Goal: Information Seeking & Learning: Learn about a topic

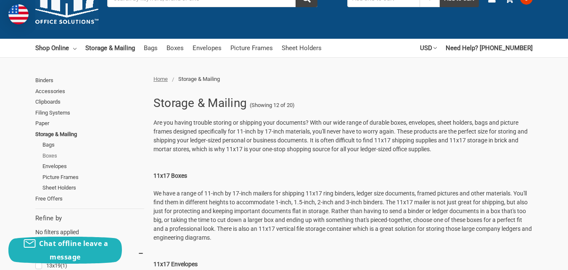
scroll to position [84, 0]
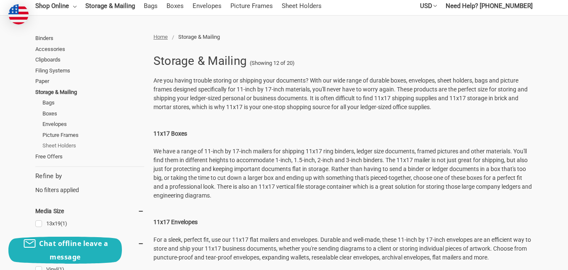
click at [69, 143] on link "Sheet Holders" at bounding box center [93, 145] width 102 height 11
click at [59, 122] on link "Envelopes" at bounding box center [93, 124] width 102 height 11
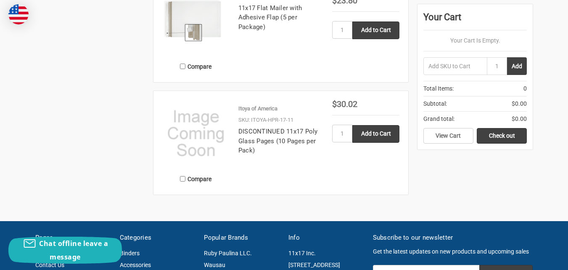
scroll to position [925, 0]
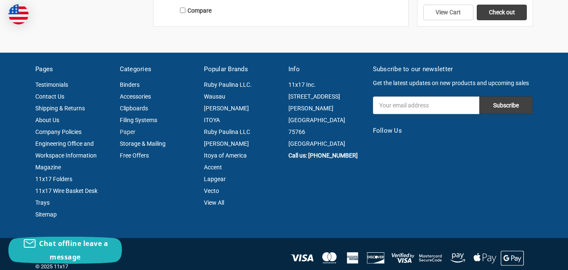
click at [127, 130] on link "Paper" at bounding box center [128, 131] width 16 height 7
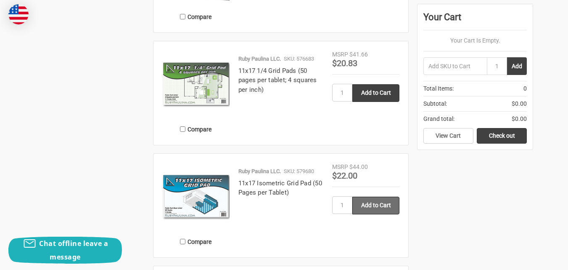
scroll to position [673, 0]
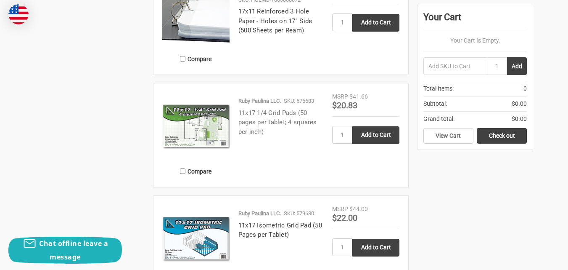
click at [276, 111] on link "11x17 1/4 Grid Pads (50 pages per tablet; 4 squares per inch)" at bounding box center [277, 122] width 79 height 26
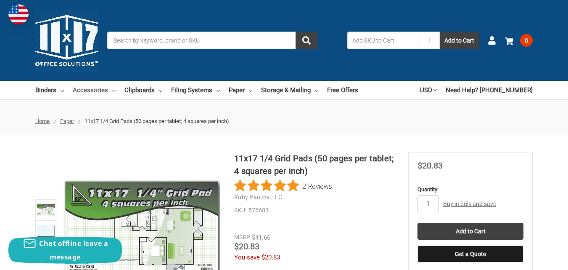
click at [95, 90] on link "Accessories" at bounding box center [94, 90] width 43 height 19
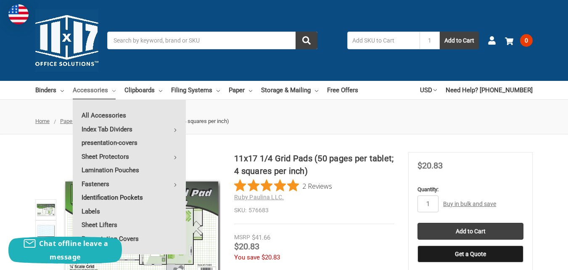
click at [109, 198] on link "Identification Pockets" at bounding box center [129, 196] width 113 height 13
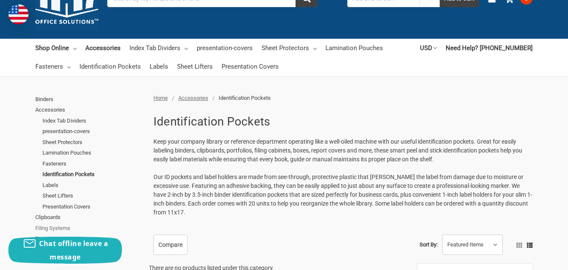
scroll to position [84, 0]
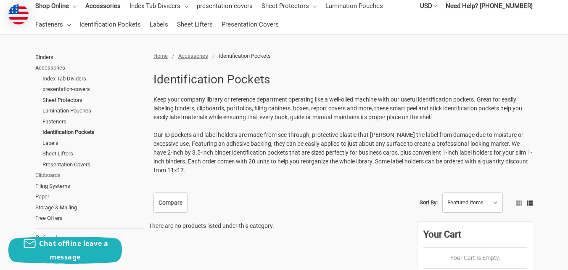
click at [52, 172] on link "Clipboards" at bounding box center [89, 174] width 109 height 11
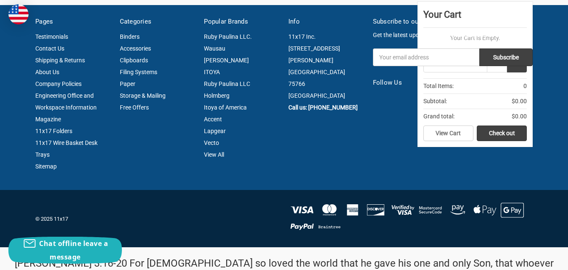
scroll to position [1682, 0]
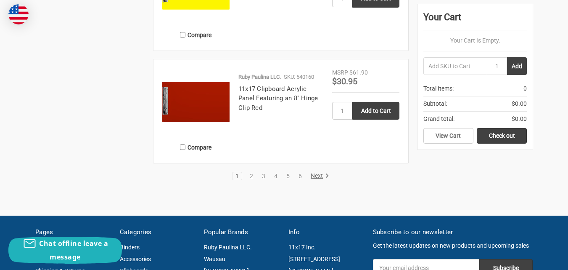
click at [318, 174] on link "Next" at bounding box center [318, 176] width 21 height 8
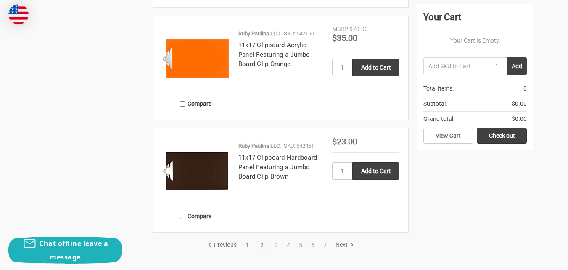
scroll to position [1808, 0]
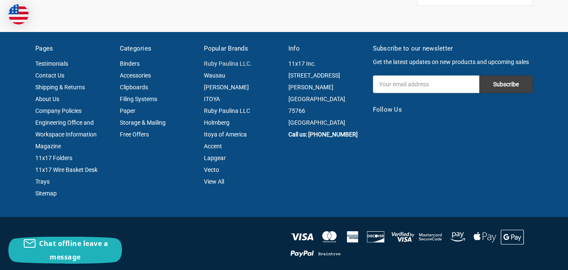
click at [230, 62] on link "Ruby Paulina LLC." at bounding box center [228, 63] width 48 height 7
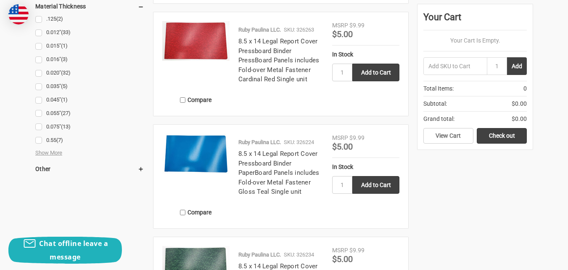
scroll to position [1388, 0]
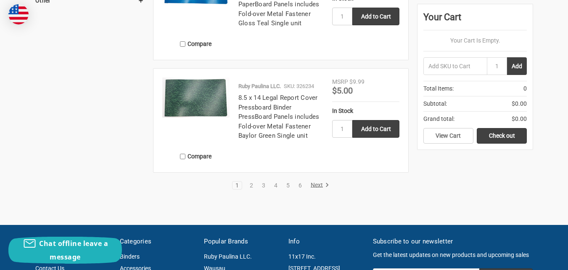
click at [316, 189] on link "Next" at bounding box center [318, 185] width 21 height 8
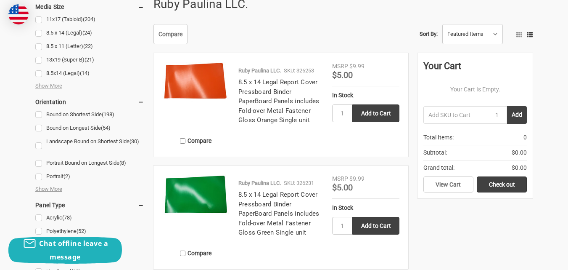
scroll to position [42, 0]
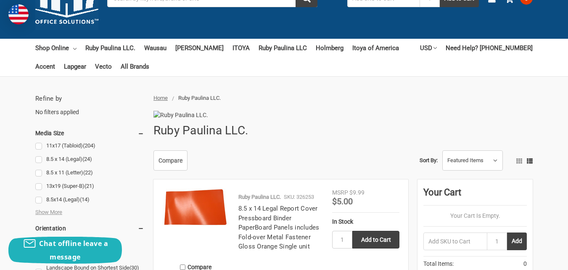
click at [76, 171] on link "8.5 x 11 (Letter) (22)" at bounding box center [89, 172] width 109 height 11
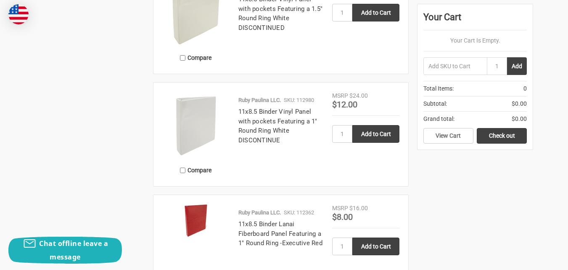
scroll to position [1388, 0]
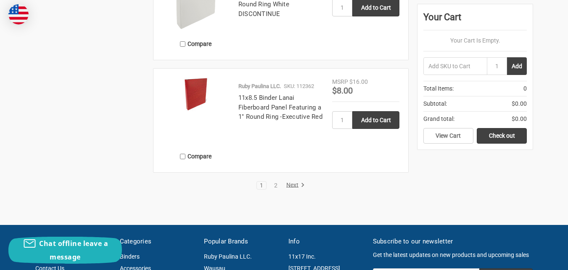
click at [289, 189] on link "Next" at bounding box center [293, 185] width 21 height 8
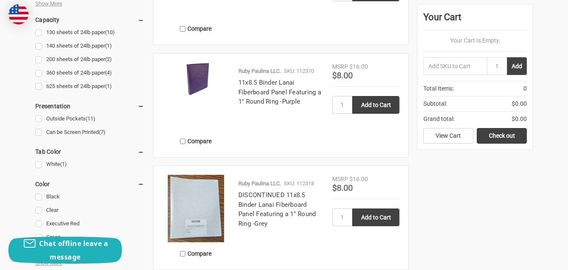
scroll to position [463, 0]
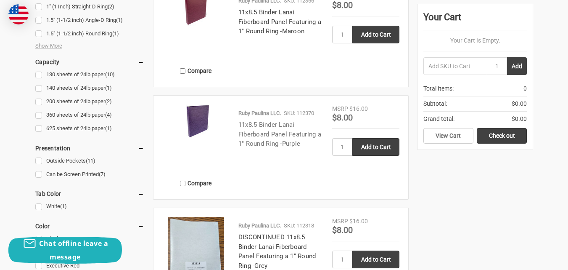
click at [266, 140] on link "11x8.5 Binder Lanai Fiberboard Panel Featuring a 1" Round Ring -Purple" at bounding box center [279, 134] width 83 height 26
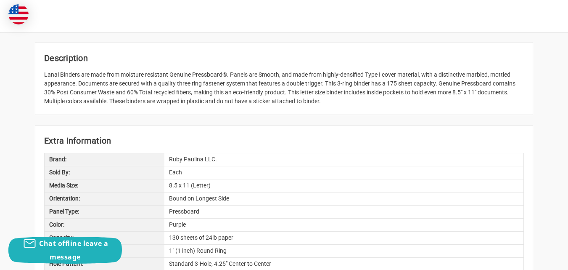
scroll to position [42, 0]
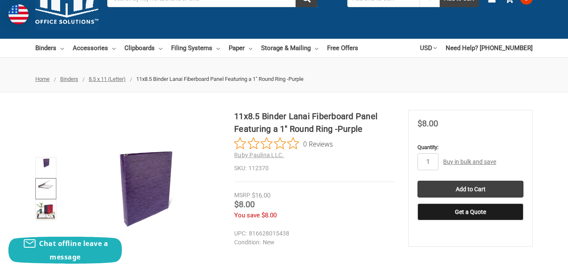
click at [46, 185] on img at bounding box center [46, 183] width 19 height 9
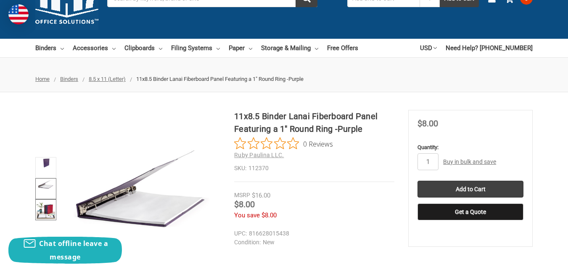
click at [49, 206] on img at bounding box center [46, 209] width 19 height 19
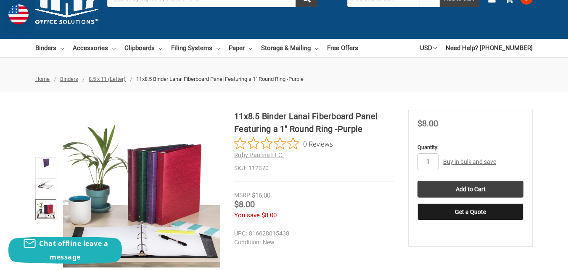
scroll to position [0, 0]
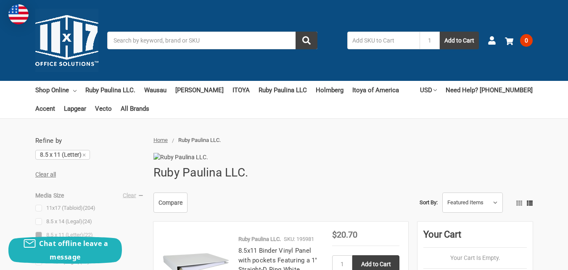
scroll to position [42, 0]
